Goal: Information Seeking & Learning: Learn about a topic

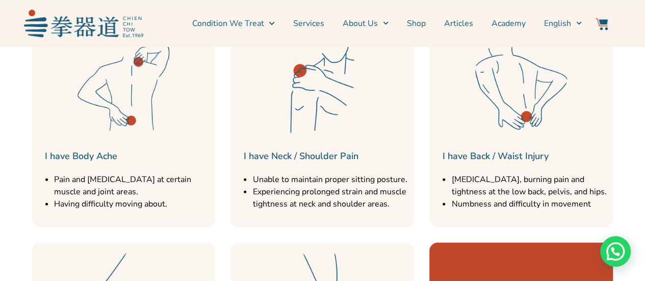
scroll to position [1121, 0]
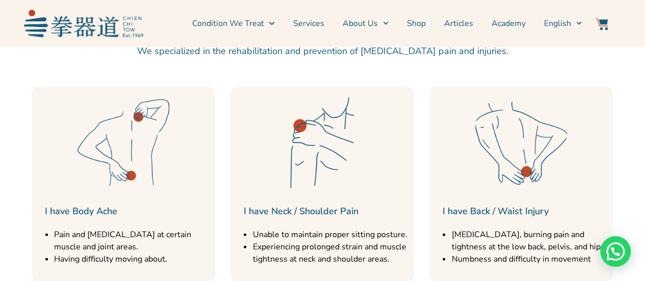
click at [153, 167] on img at bounding box center [123, 143] width 102 height 102
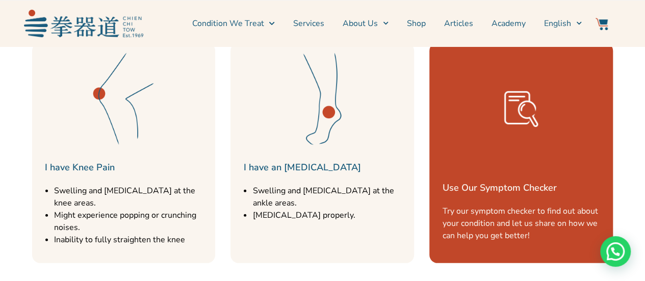
scroll to position [1566, 0]
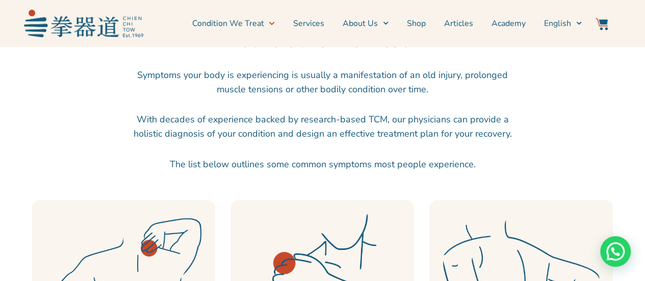
scroll to position [357, 0]
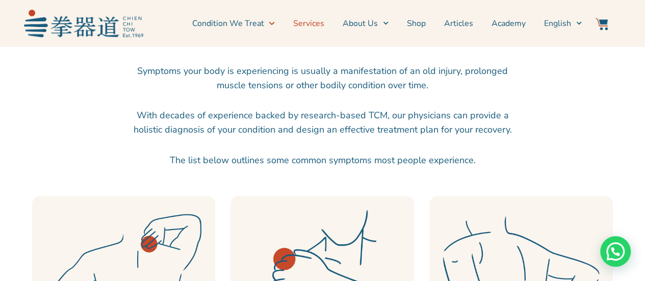
click at [319, 22] on link "Services" at bounding box center [308, 23] width 31 height 25
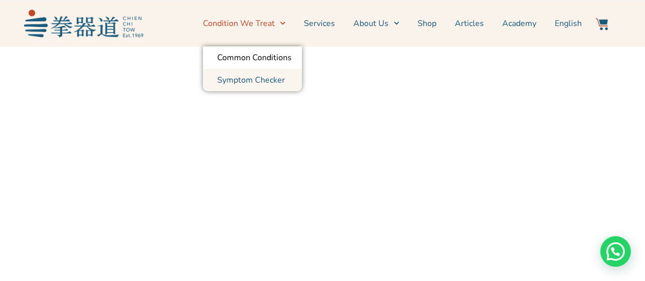
click at [260, 77] on link "Symptom Checker" at bounding box center [252, 80] width 99 height 22
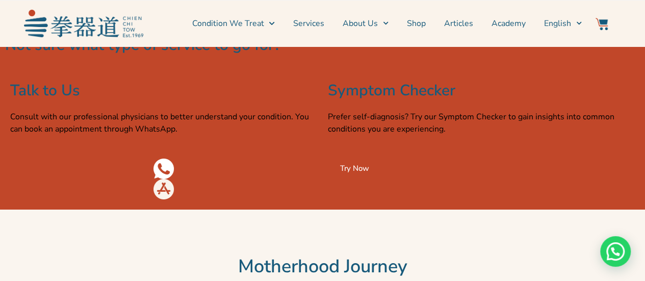
scroll to position [1733, 0]
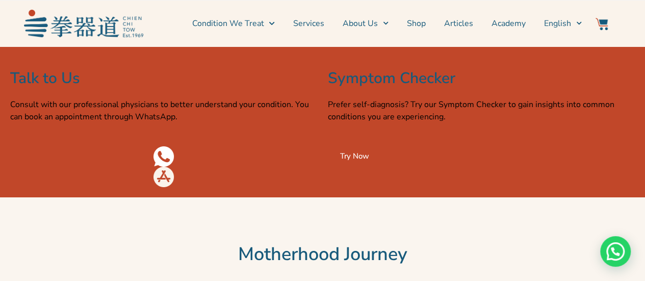
click at [351, 160] on span "Try Now" at bounding box center [354, 156] width 29 height 8
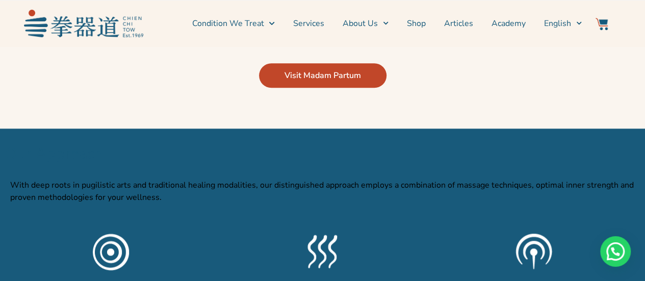
scroll to position [2497, 0]
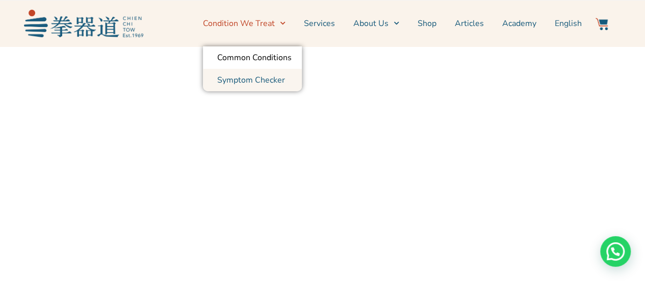
click at [259, 80] on link "Symptom Checker" at bounding box center [252, 80] width 99 height 22
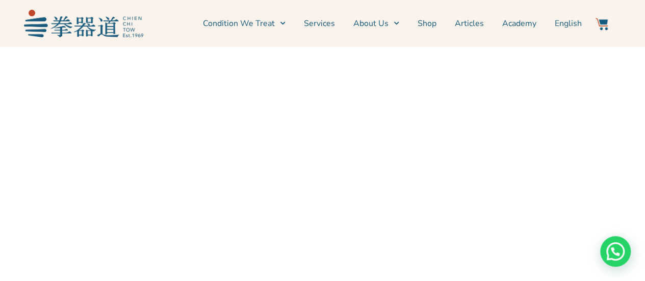
scroll to position [51, 0]
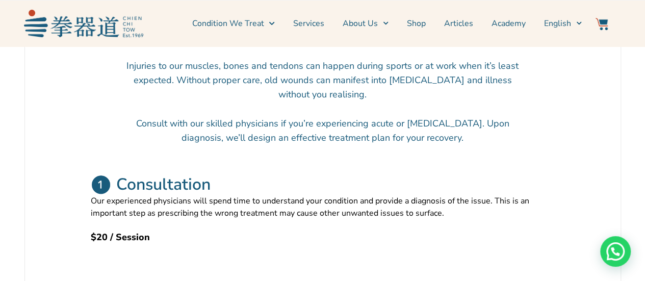
scroll to position [357, 0]
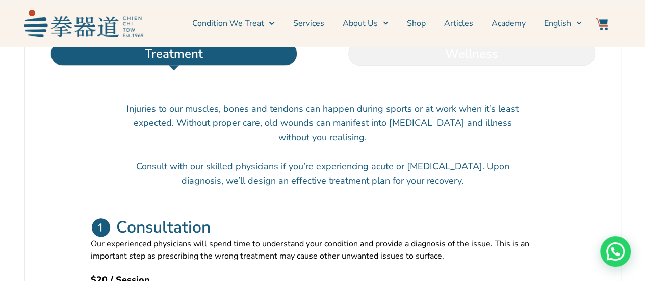
click at [395, 66] on li "Wellness" at bounding box center [472, 53] width 298 height 24
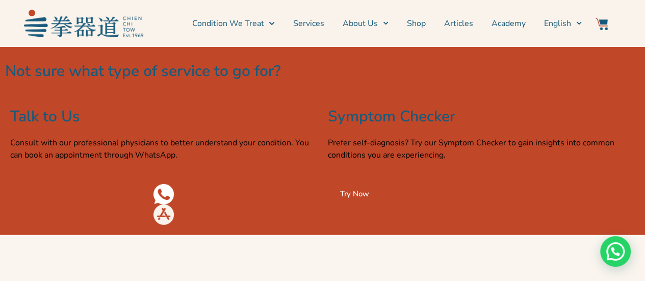
scroll to position [1529, 0]
